Goal: Transaction & Acquisition: Purchase product/service

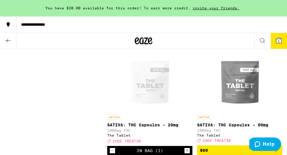
scroll to position [1594, 0]
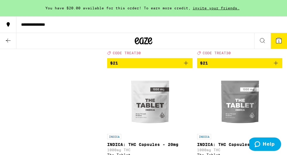
click at [6, 39] on icon at bounding box center [8, 40] width 7 height 7
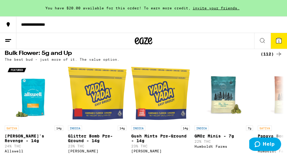
scroll to position [733, 0]
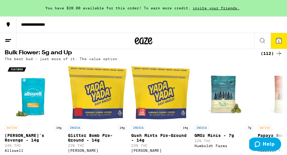
click at [270, 57] on div "(112)" at bounding box center [271, 53] width 22 height 7
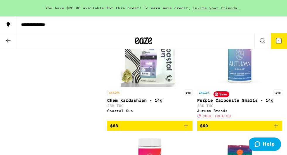
scroll to position [3496, 0]
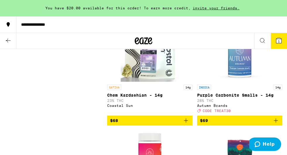
click at [277, 17] on icon "Add to bag" at bounding box center [275, 13] width 7 height 7
click at [280, 37] on icon at bounding box center [278, 40] width 7 height 7
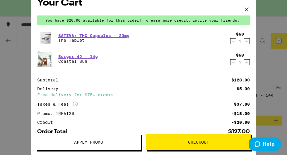
scroll to position [12, 0]
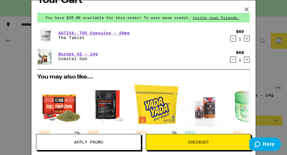
click at [94, 143] on span "Apply Promo" at bounding box center [88, 142] width 29 height 4
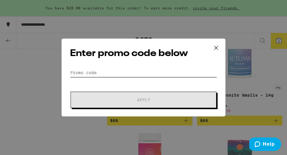
click at [96, 71] on input "Promo Code" at bounding box center [143, 72] width 147 height 9
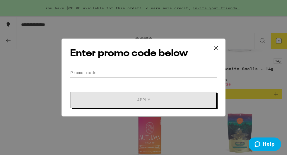
scroll to position [3526, 0]
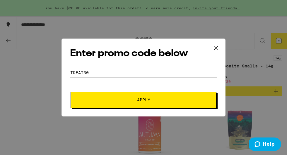
type input "treat30"
click at [136, 97] on button "Apply" at bounding box center [143, 100] width 146 height 16
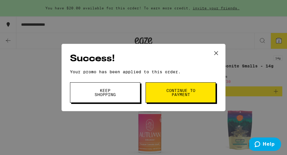
click at [105, 97] on span "Keep Shopping" at bounding box center [105, 93] width 30 height 8
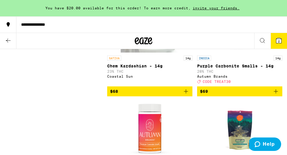
click at [280, 39] on icon at bounding box center [278, 40] width 5 height 5
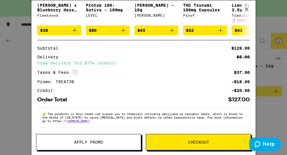
scroll to position [148, 0]
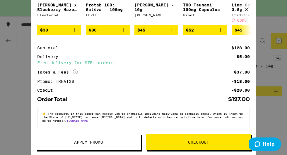
click at [193, 142] on span "Checkout" at bounding box center [198, 142] width 21 height 4
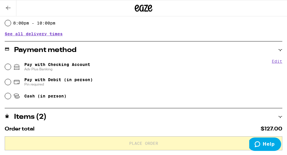
scroll to position [214, 0]
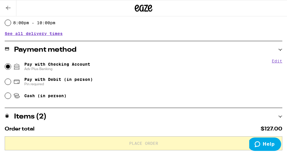
click at [7, 66] on input "Pay with Checking Account Adv Plus Banking" at bounding box center [8, 67] width 6 height 6
radio input "true"
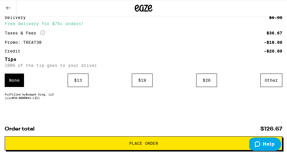
scroll to position [395, 0]
click at [271, 80] on div "Other" at bounding box center [271, 80] width 22 height 13
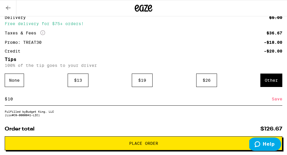
type input "10"
click at [276, 100] on div "Save" at bounding box center [276, 99] width 11 height 13
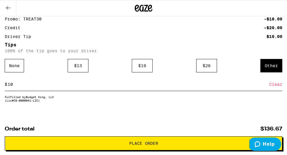
scroll to position [430, 0]
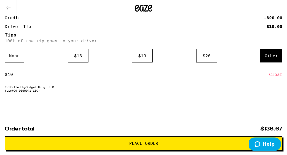
click at [176, 142] on span "Place Order" at bounding box center [143, 144] width 267 height 4
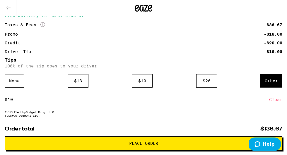
scroll to position [384, 0]
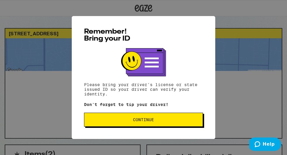
click at [148, 122] on span "Continue" at bounding box center [143, 120] width 21 height 4
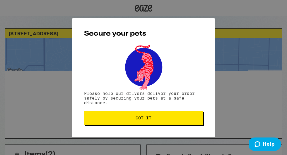
click at [148, 122] on button "Got it" at bounding box center [143, 118] width 119 height 14
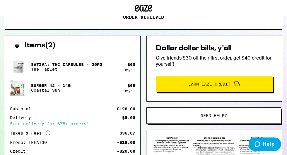
scroll to position [110, 0]
